Goal: Find specific page/section: Find specific page/section

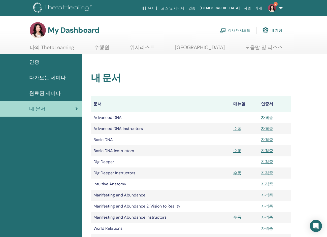
click at [58, 49] on link "나의 ThetaLearning" at bounding box center [52, 49] width 44 height 10
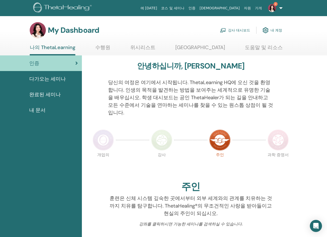
click at [67, 48] on link "나의 ThetaLearning" at bounding box center [53, 49] width 46 height 11
click at [41, 96] on span "완료된 세미나" at bounding box center [45, 95] width 32 height 8
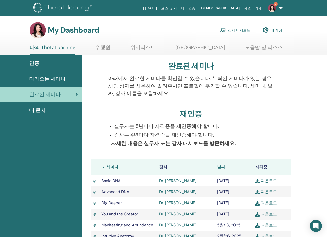
click at [34, 110] on span "내 문서" at bounding box center [37, 110] width 16 height 8
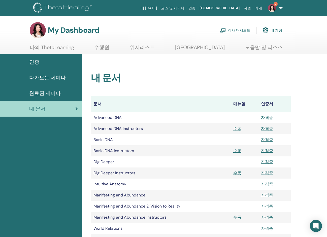
click at [240, 31] on link "강사 대시보드" at bounding box center [235, 30] width 30 height 11
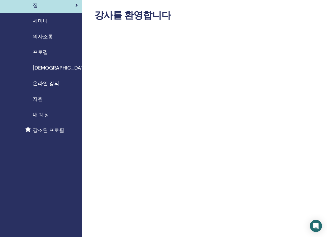
scroll to position [25, 0]
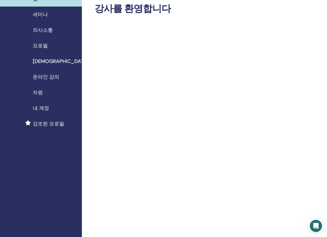
click at [54, 123] on span "강조된 프로필" at bounding box center [49, 124] width 32 height 8
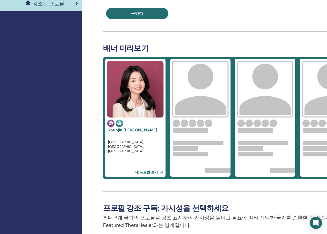
scroll to position [151, 0]
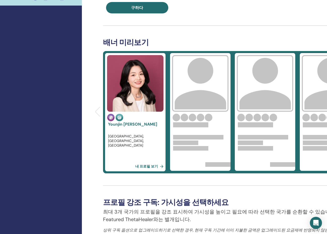
click at [138, 92] on img at bounding box center [135, 83] width 56 height 56
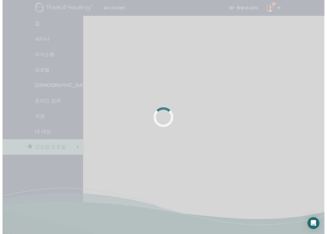
scroll to position [121, 0]
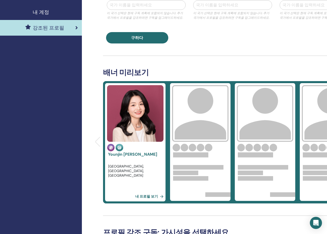
click at [150, 195] on link "내 프로필 보기" at bounding box center [150, 196] width 30 height 10
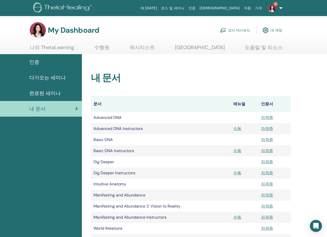
click at [237, 31] on link "강사 대시보드" at bounding box center [235, 30] width 30 height 11
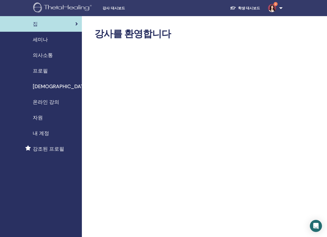
click at [42, 152] on span "강조된 프로필" at bounding box center [49, 149] width 32 height 8
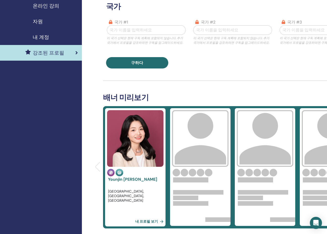
scroll to position [126, 0]
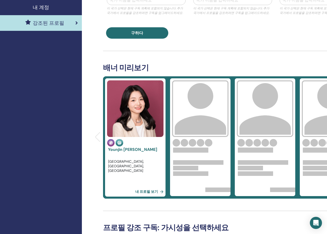
click at [154, 193] on link "내 프로필 보기" at bounding box center [150, 191] width 30 height 10
